Goal: Information Seeking & Learning: Learn about a topic

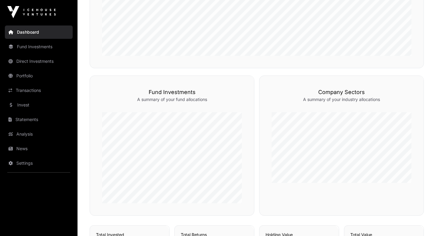
scroll to position [246, 0]
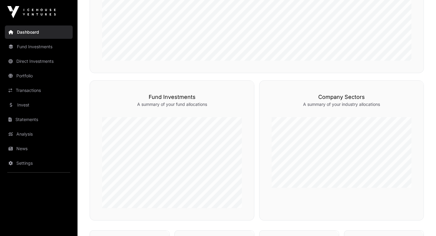
click at [28, 91] on link "Transactions" at bounding box center [39, 90] width 68 height 13
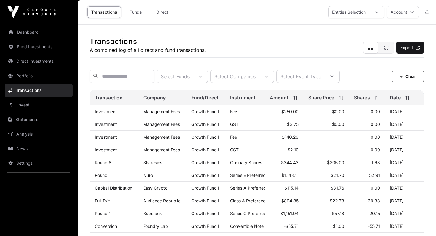
click at [35, 74] on link "Portfolio" at bounding box center [39, 75] width 68 height 13
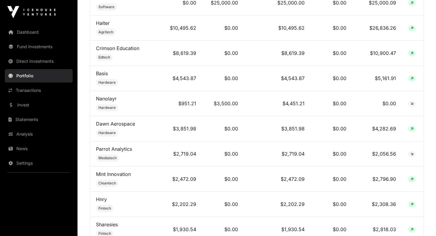
scroll to position [303, 0]
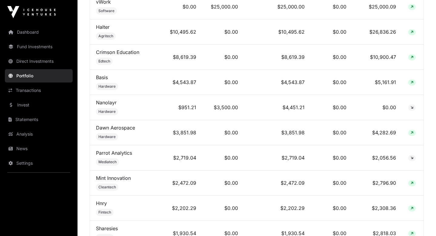
click at [102, 102] on link "Nanolayr" at bounding box center [106, 102] width 21 height 6
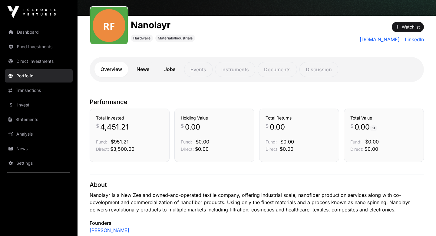
scroll to position [65, 0]
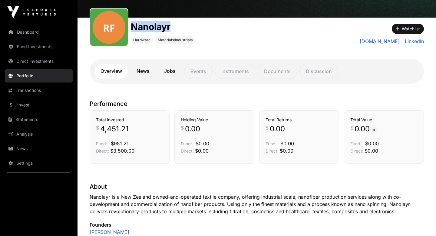
drag, startPoint x: 131, startPoint y: 25, endPoint x: 177, endPoint y: 25, distance: 45.1
click at [177, 25] on h1 "Nanolayr" at bounding box center [163, 26] width 64 height 11
copy h1 "Nanolayr"
